Goal: Find contact information: Find contact information

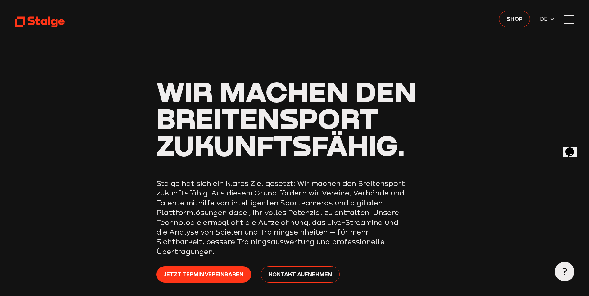
click at [571, 19] on div at bounding box center [569, 20] width 10 height 10
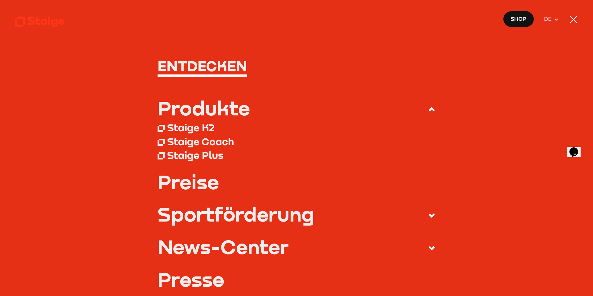
click at [203, 183] on link "Preise" at bounding box center [297, 182] width 278 height 20
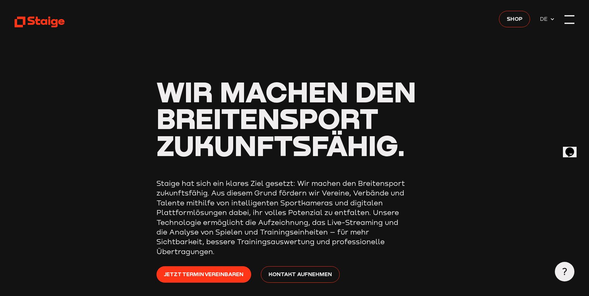
click at [571, 20] on div at bounding box center [569, 20] width 10 height 10
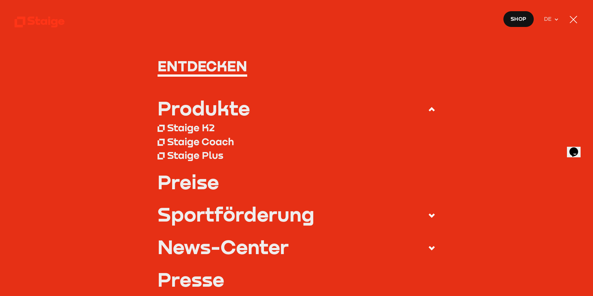
click at [199, 154] on div "Staige Plus" at bounding box center [195, 155] width 56 height 12
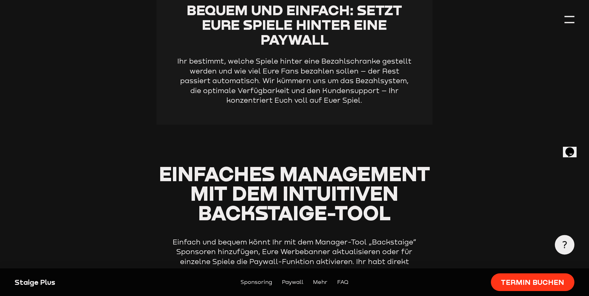
scroll to position [714, 0]
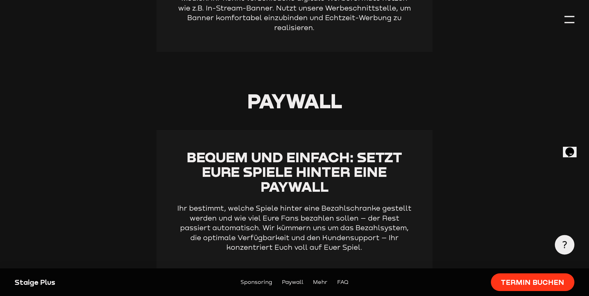
click at [564, 248] on div at bounding box center [564, 245] width 20 height 20
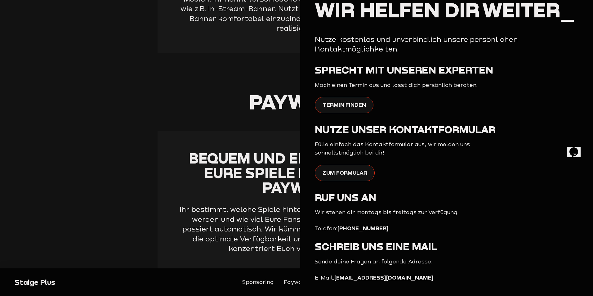
scroll to position [0, 0]
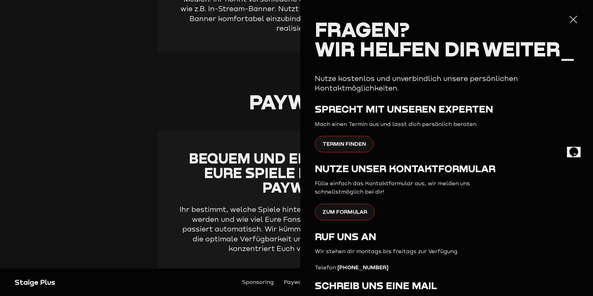
click at [571, 21] on div at bounding box center [574, 20] width 10 height 10
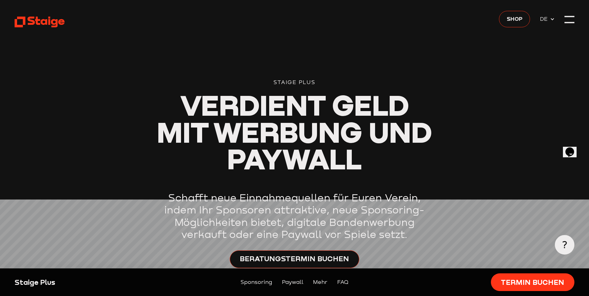
click at [561, 21] on header "Staige Plus Verdient Geld mit Werbung und Paywall Schafft neue Einnahmequellen …" at bounding box center [294, 158] width 559 height 317
click at [552, 19] on icon at bounding box center [551, 19] width 5 height 5
click at [552, 19] on use at bounding box center [551, 19] width 3 height 2
click at [572, 18] on div at bounding box center [569, 20] width 10 height 10
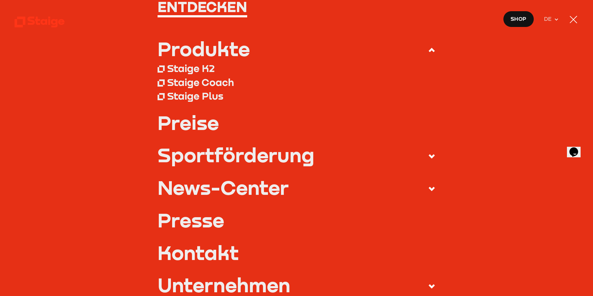
scroll to position [48, 0]
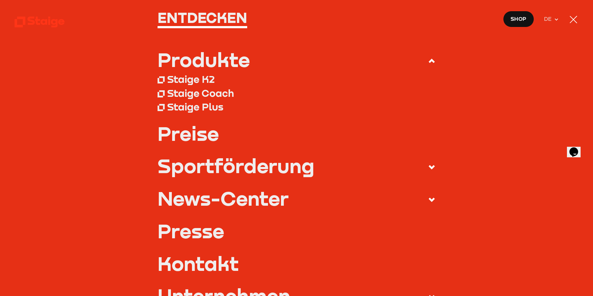
click at [221, 96] on div "Staige Coach" at bounding box center [200, 93] width 67 height 12
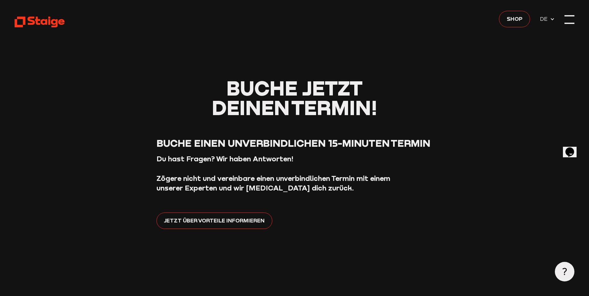
click at [571, 22] on div at bounding box center [569, 20] width 10 height 10
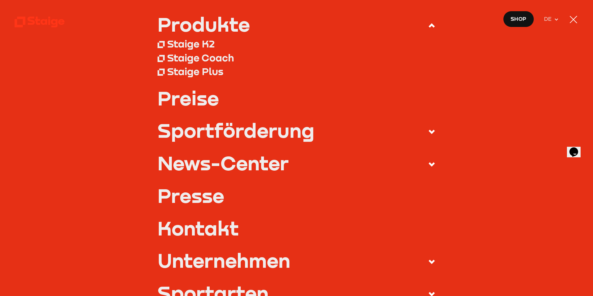
scroll to position [93, 0]
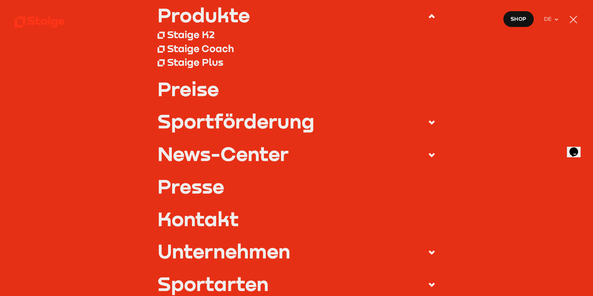
click at [235, 218] on link "Kontakt" at bounding box center [297, 219] width 278 height 20
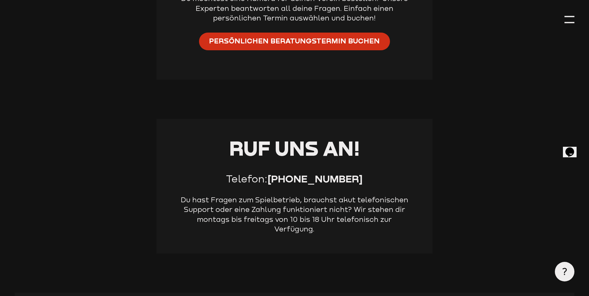
scroll to position [341, 0]
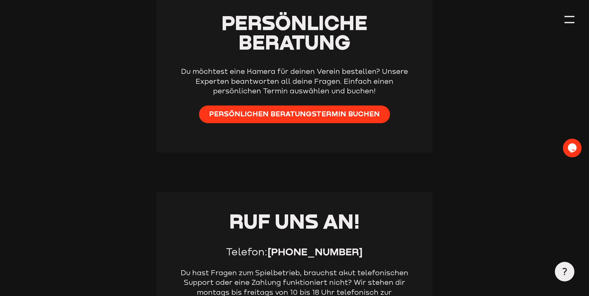
scroll to position [164, 0]
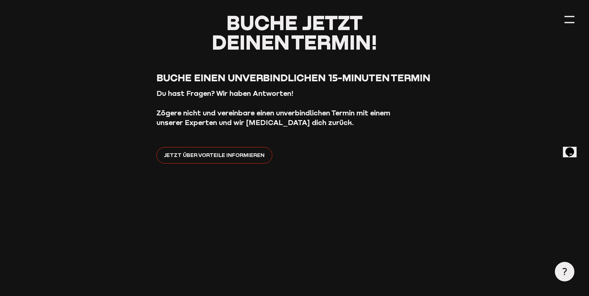
scroll to position [62, 0]
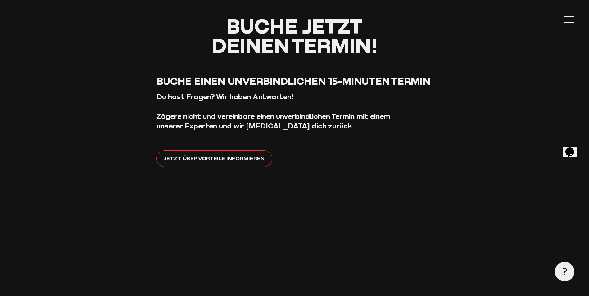
click at [574, 149] on icon "Opens Chat This icon Opens the chat window." at bounding box center [569, 152] width 10 height 10
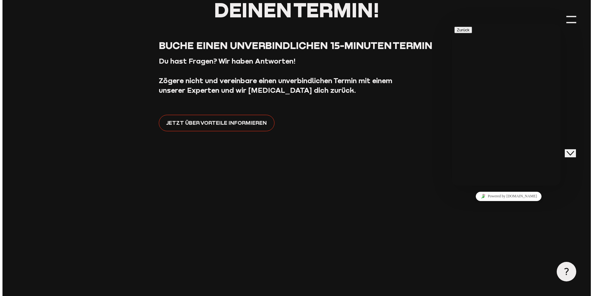
scroll to position [93, 0]
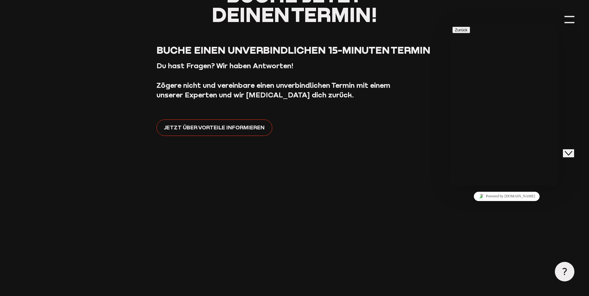
click at [572, 150] on icon "Close Chat This icon closes the chat window." at bounding box center [567, 153] width 7 height 7
click at [561, 271] on icon at bounding box center [563, 271] width 7 height 7
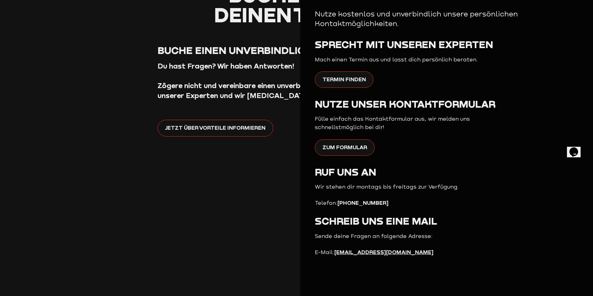
scroll to position [0, 0]
